Goal: Communication & Community: Answer question/provide support

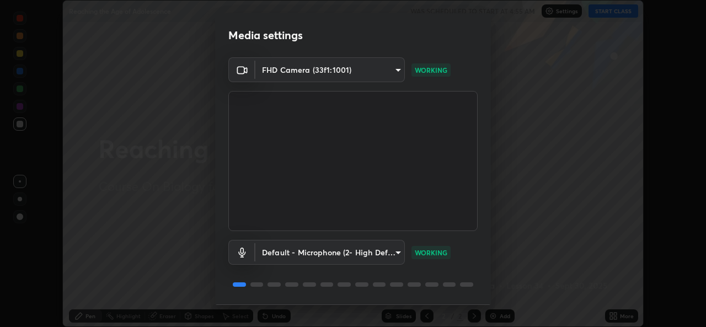
scroll to position [35, 0]
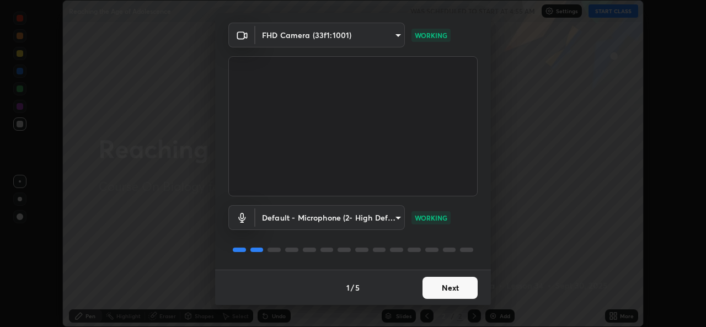
click at [452, 286] on button "Next" at bounding box center [449, 288] width 55 height 22
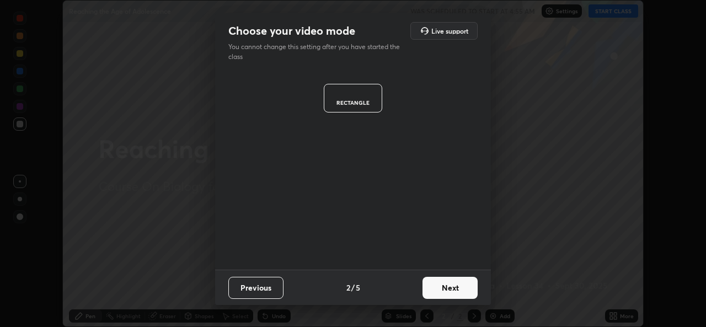
scroll to position [0, 0]
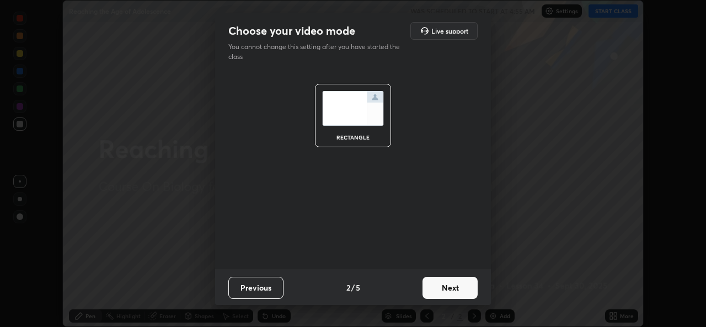
click at [456, 289] on button "Next" at bounding box center [449, 288] width 55 height 22
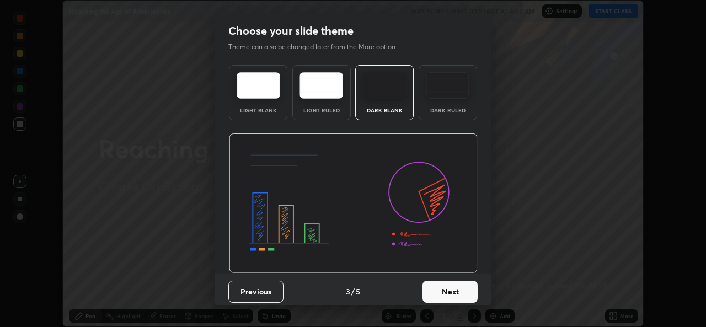
click at [453, 288] on button "Next" at bounding box center [449, 292] width 55 height 22
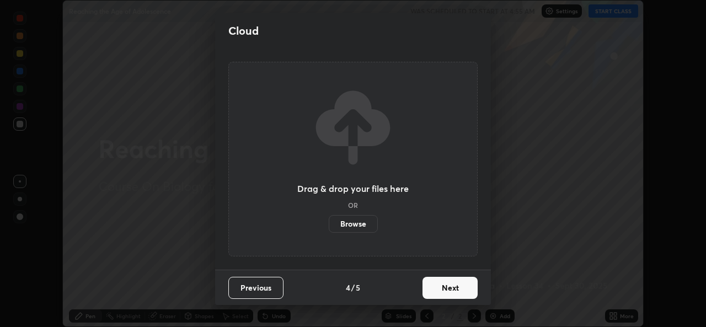
click at [446, 287] on button "Next" at bounding box center [449, 288] width 55 height 22
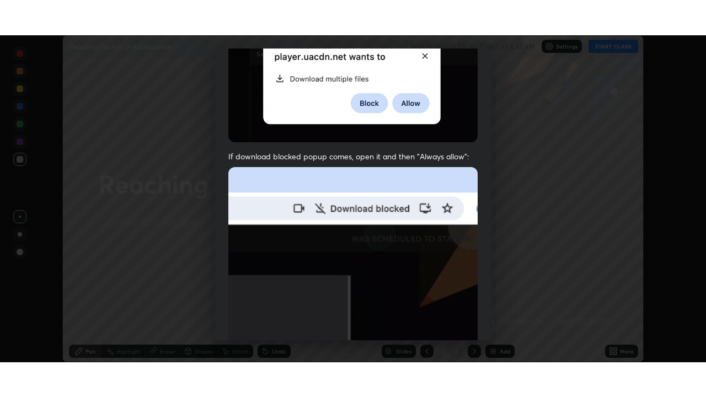
scroll to position [260, 0]
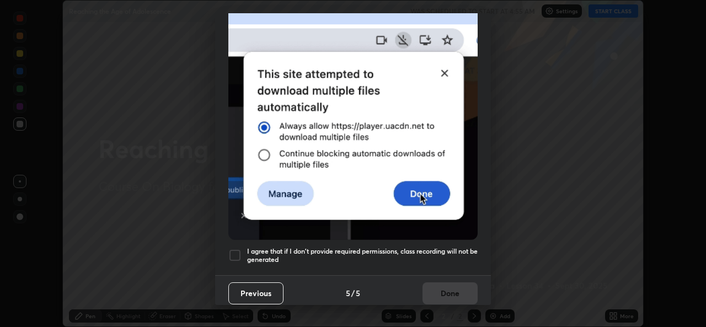
click at [237, 249] on div at bounding box center [234, 255] width 13 height 13
click at [449, 288] on button "Done" at bounding box center [449, 293] width 55 height 22
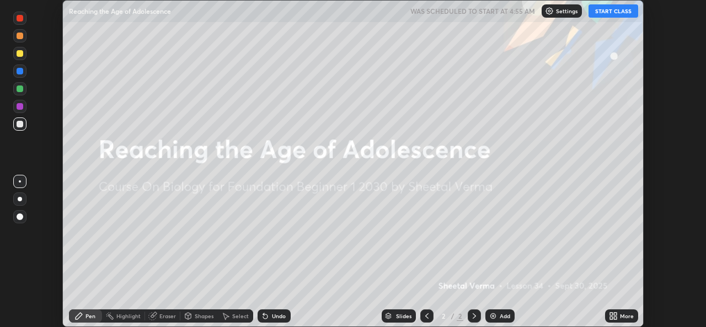
click at [624, 17] on button "START CLASS" at bounding box center [613, 10] width 50 height 13
click at [625, 315] on div "More" at bounding box center [627, 316] width 14 height 6
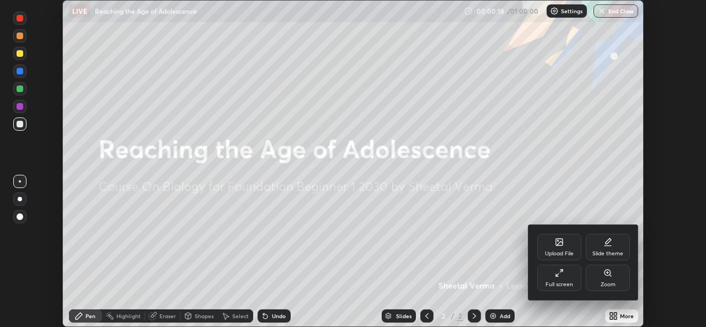
click at [571, 280] on div "Full screen" at bounding box center [559, 278] width 44 height 26
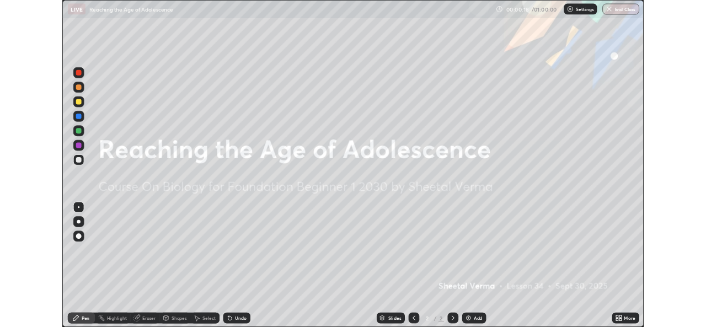
scroll to position [397, 706]
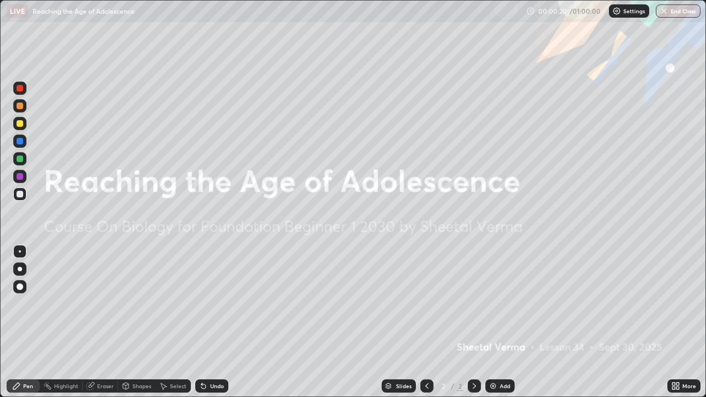
click at [681, 326] on div "More" at bounding box center [683, 385] width 33 height 13
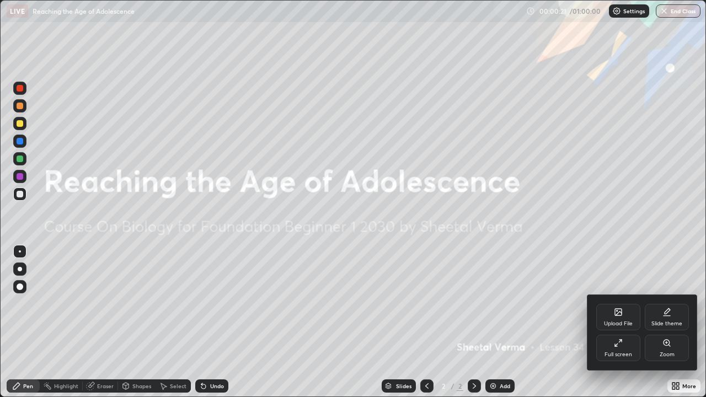
click at [627, 319] on div "Upload File" at bounding box center [618, 317] width 44 height 26
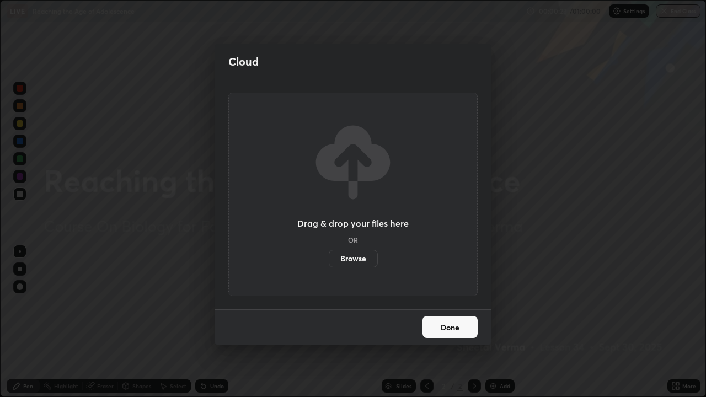
click at [358, 260] on label "Browse" at bounding box center [353, 259] width 49 height 18
click at [329, 260] on input "Browse" at bounding box center [329, 259] width 0 height 18
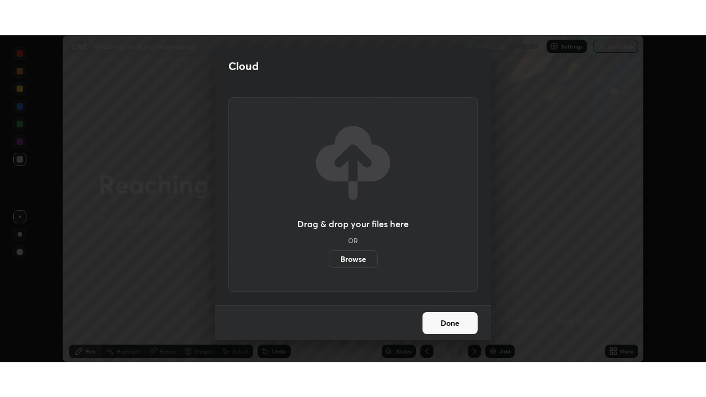
scroll to position [54810, 54431]
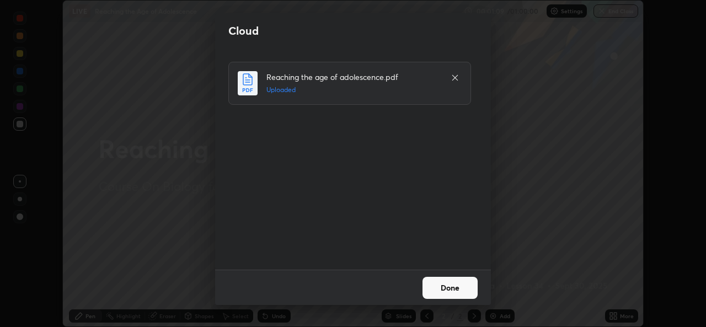
click at [444, 288] on button "Done" at bounding box center [449, 288] width 55 height 22
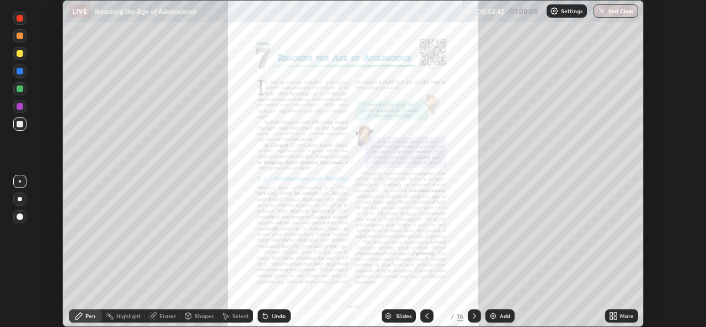
click at [20, 106] on div at bounding box center [20, 106] width 7 height 7
click at [473, 316] on icon at bounding box center [474, 316] width 9 height 9
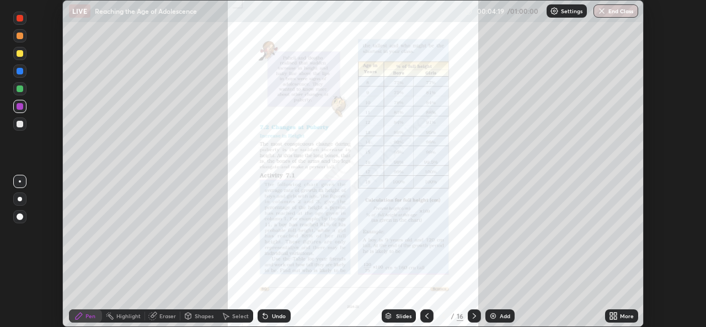
click at [475, 316] on icon at bounding box center [474, 316] width 9 height 9
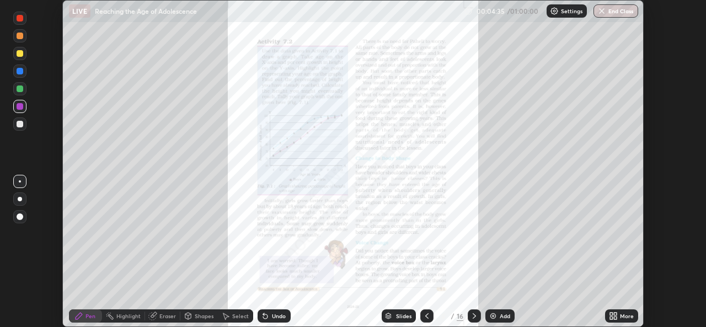
click at [22, 53] on div at bounding box center [20, 53] width 7 height 7
click at [267, 316] on icon at bounding box center [265, 316] width 9 height 9
click at [269, 316] on div "Undo" at bounding box center [273, 315] width 33 height 13
click at [270, 315] on div "Undo" at bounding box center [273, 315] width 33 height 13
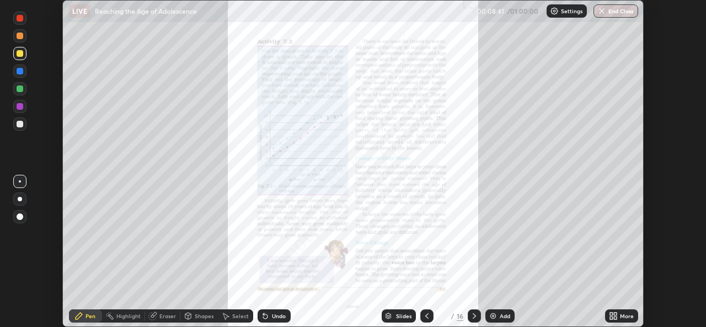
click at [624, 315] on div "More" at bounding box center [627, 316] width 14 height 6
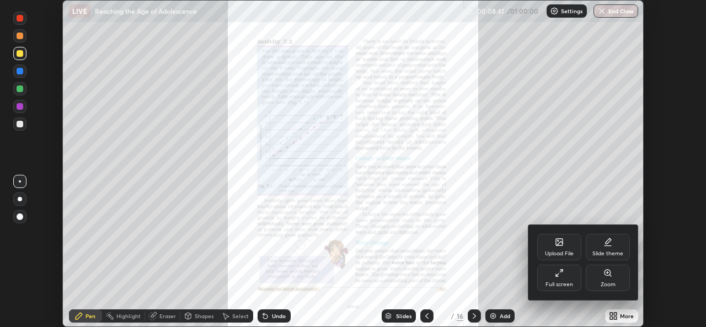
click at [570, 278] on div "Full screen" at bounding box center [559, 278] width 44 height 26
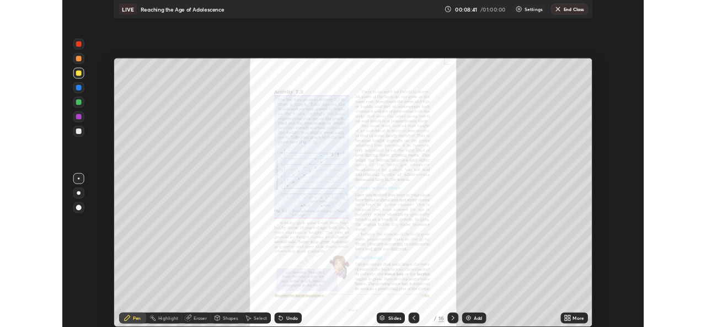
scroll to position [397, 706]
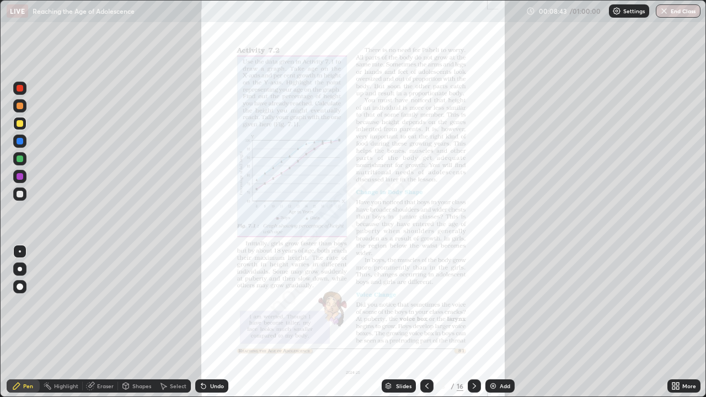
click at [500, 326] on div "Add" at bounding box center [505, 386] width 10 height 6
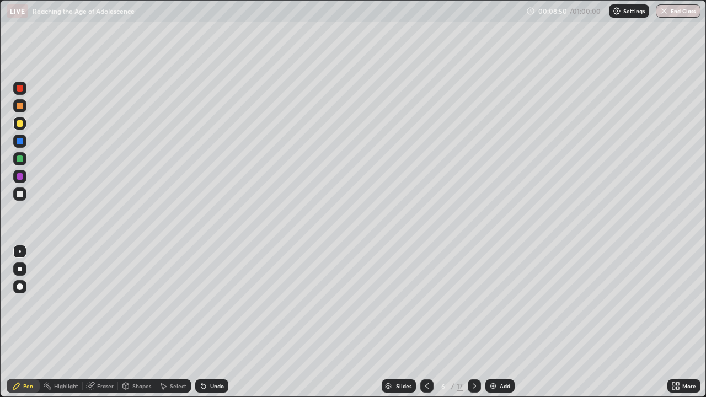
click at [20, 125] on div at bounding box center [20, 123] width 7 height 7
click at [23, 175] on div at bounding box center [20, 176] width 7 height 7
click at [24, 109] on div at bounding box center [19, 105] width 13 height 13
click at [24, 144] on div at bounding box center [19, 141] width 13 height 13
click at [21, 158] on div at bounding box center [20, 158] width 7 height 7
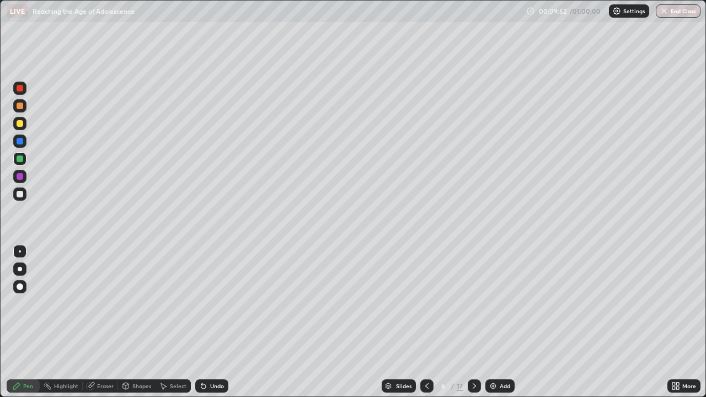
click at [19, 180] on div at bounding box center [19, 176] width 13 height 13
click at [22, 196] on div at bounding box center [20, 194] width 7 height 7
click at [20, 177] on div at bounding box center [20, 176] width 7 height 7
click at [20, 124] on div at bounding box center [20, 123] width 7 height 7
click at [431, 326] on div at bounding box center [426, 385] width 13 height 13
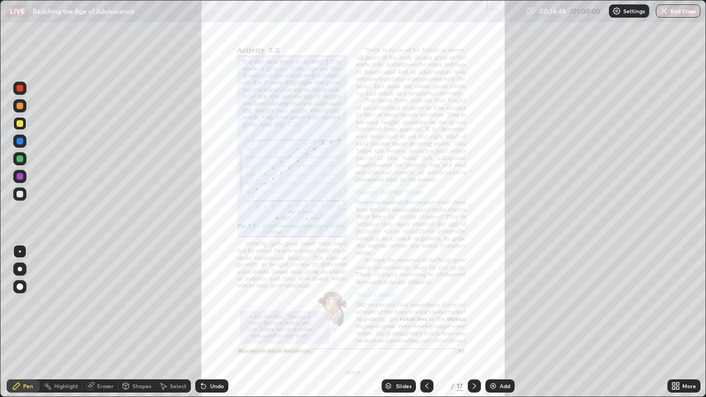
click at [473, 326] on icon at bounding box center [474, 386] width 9 height 9
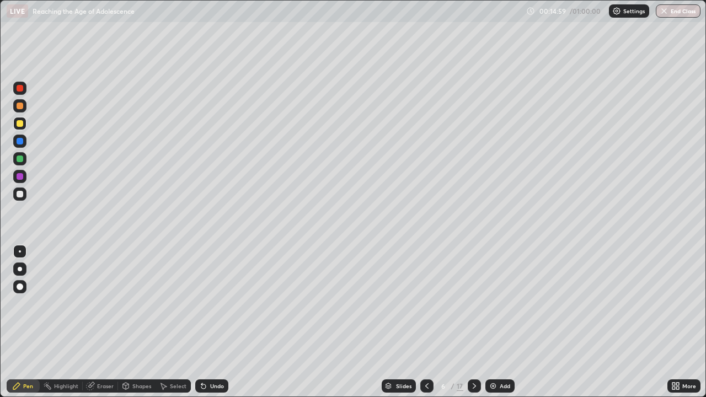
click at [18, 143] on div at bounding box center [20, 141] width 7 height 7
click at [109, 326] on div "Eraser" at bounding box center [100, 385] width 35 height 13
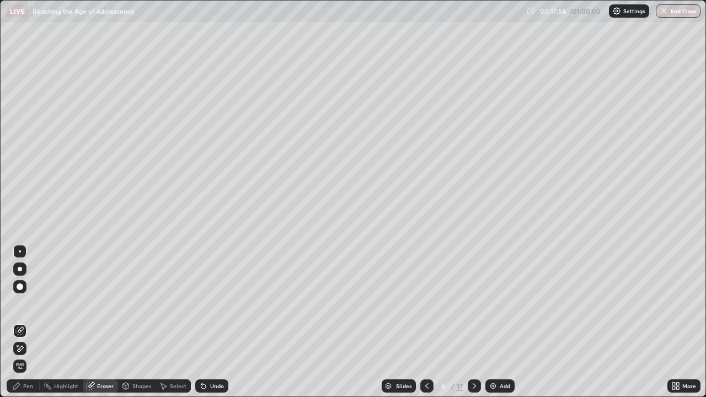
click at [23, 326] on icon at bounding box center [21, 349] width 6 height 6
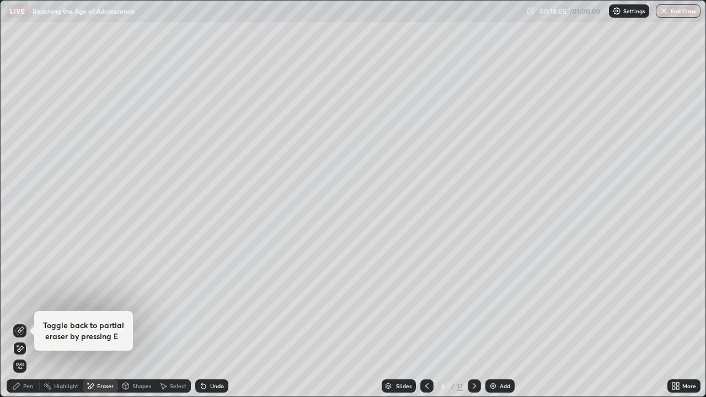
click at [25, 326] on div "Pen" at bounding box center [28, 386] width 10 height 6
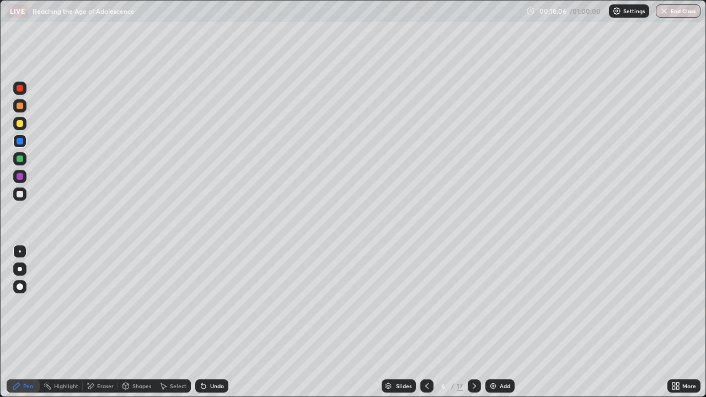
click at [20, 159] on div at bounding box center [20, 158] width 7 height 7
click at [19, 128] on div at bounding box center [19, 123] width 13 height 13
click at [426, 326] on icon at bounding box center [426, 386] width 9 height 9
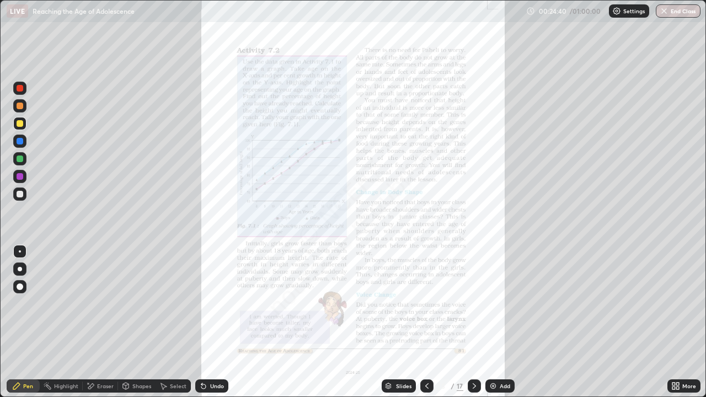
click at [474, 326] on icon at bounding box center [474, 386] width 9 height 9
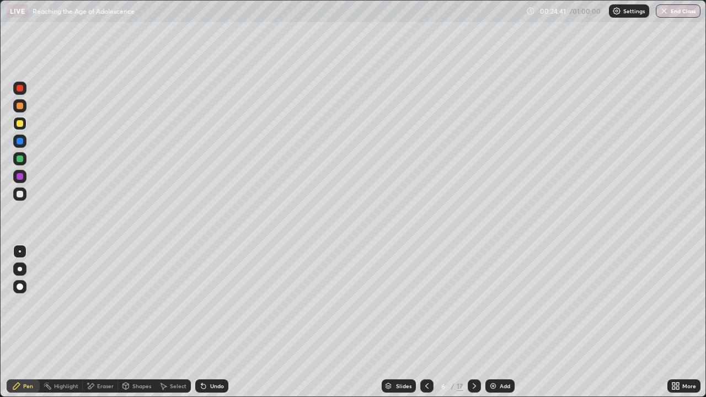
click at [474, 326] on icon at bounding box center [474, 386] width 9 height 9
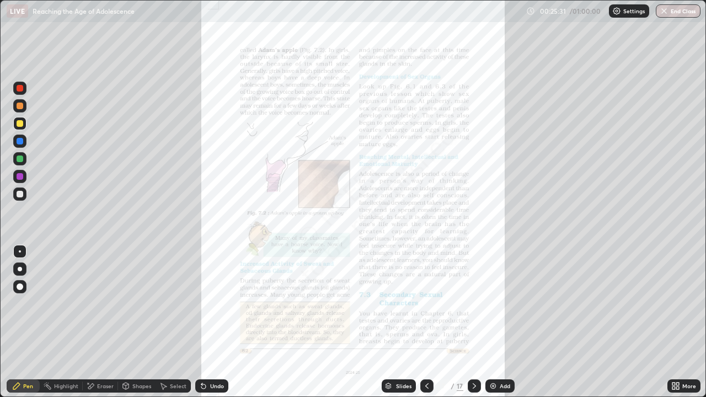
click at [22, 142] on div at bounding box center [20, 141] width 7 height 7
click at [23, 126] on div at bounding box center [20, 123] width 7 height 7
click at [667, 11] on img "button" at bounding box center [663, 11] width 9 height 9
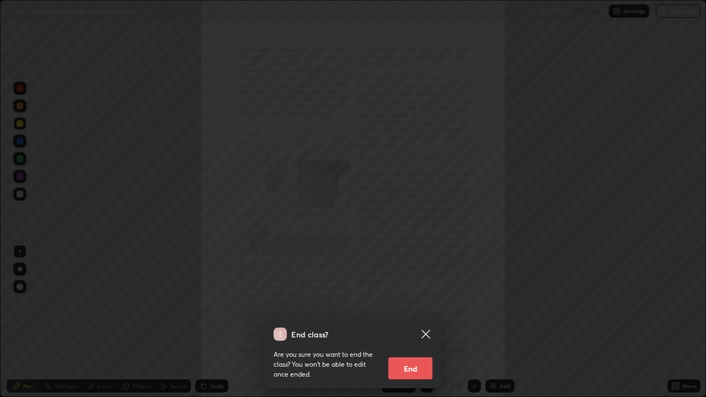
click at [404, 326] on button "End" at bounding box center [410, 368] width 44 height 22
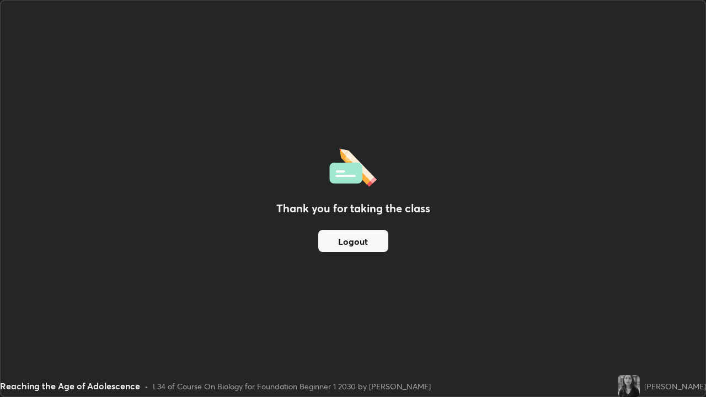
click at [342, 231] on button "Logout" at bounding box center [353, 241] width 70 height 22
click at [337, 243] on button "Logout" at bounding box center [353, 241] width 70 height 22
click at [336, 245] on button "Logout" at bounding box center [353, 241] width 70 height 22
click at [332, 243] on button "Logout" at bounding box center [353, 241] width 70 height 22
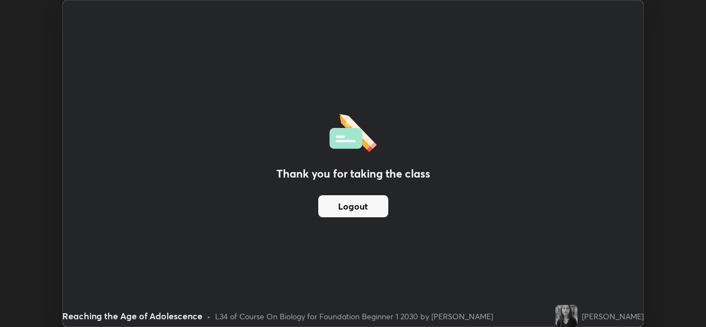
scroll to position [54810, 54431]
click at [357, 211] on button "Logout" at bounding box center [353, 206] width 70 height 22
